Goal: Information Seeking & Learning: Check status

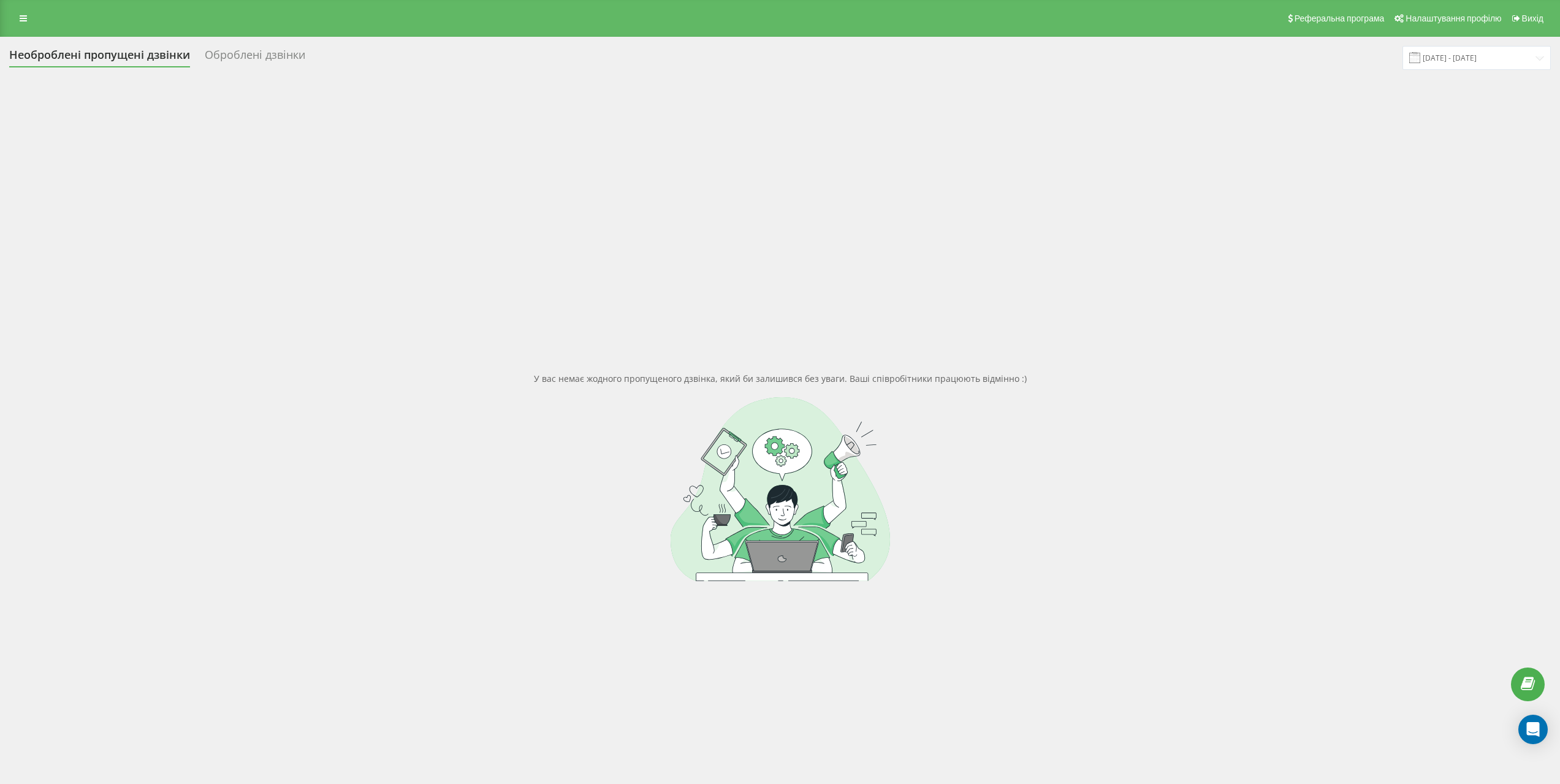
click at [250, 53] on div "Оброблені дзвінки" at bounding box center [255, 58] width 101 height 19
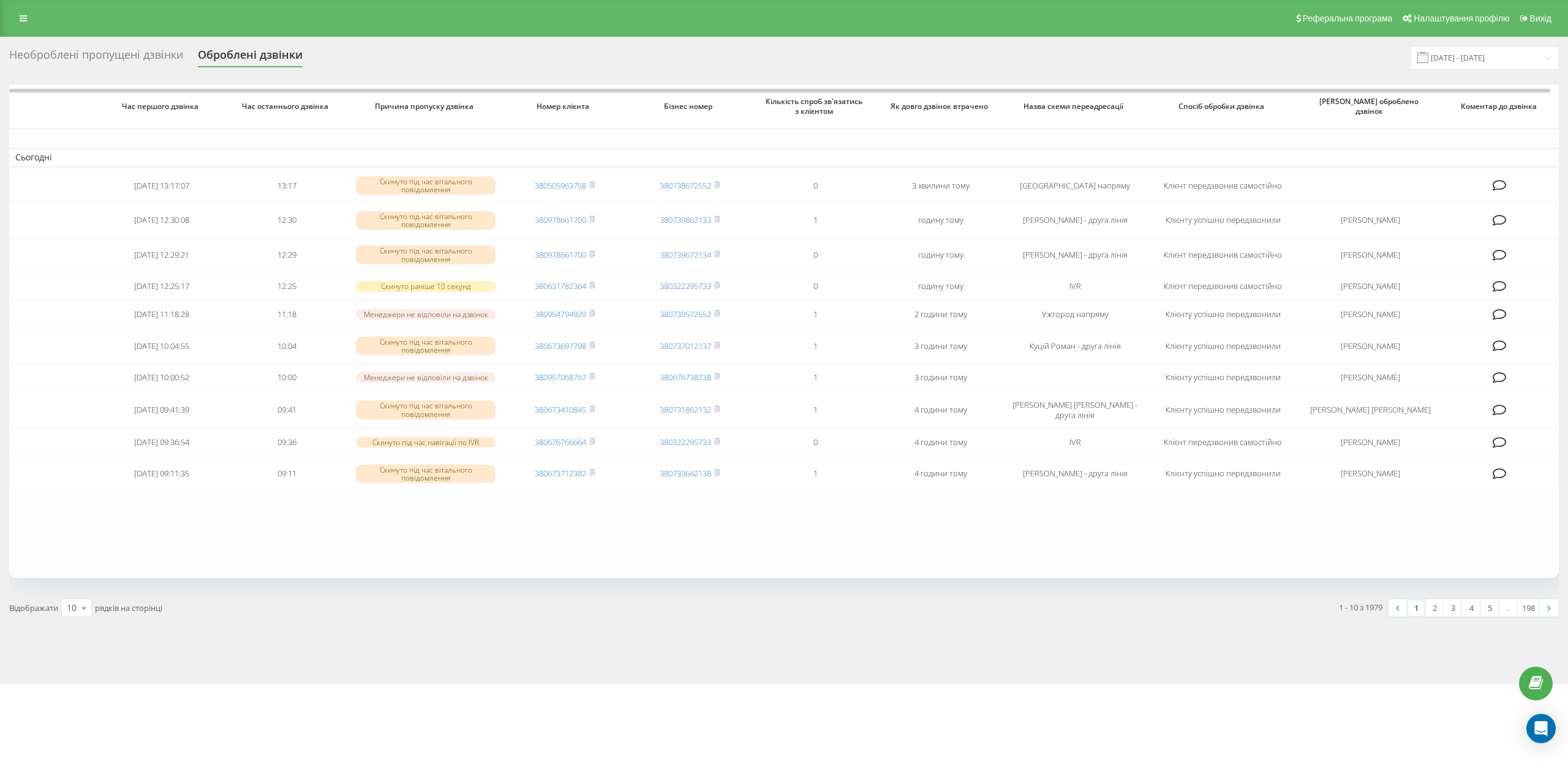
click at [104, 56] on div "Необроблені пропущені дзвінки" at bounding box center [96, 58] width 174 height 19
